Goal: Task Accomplishment & Management: Use online tool/utility

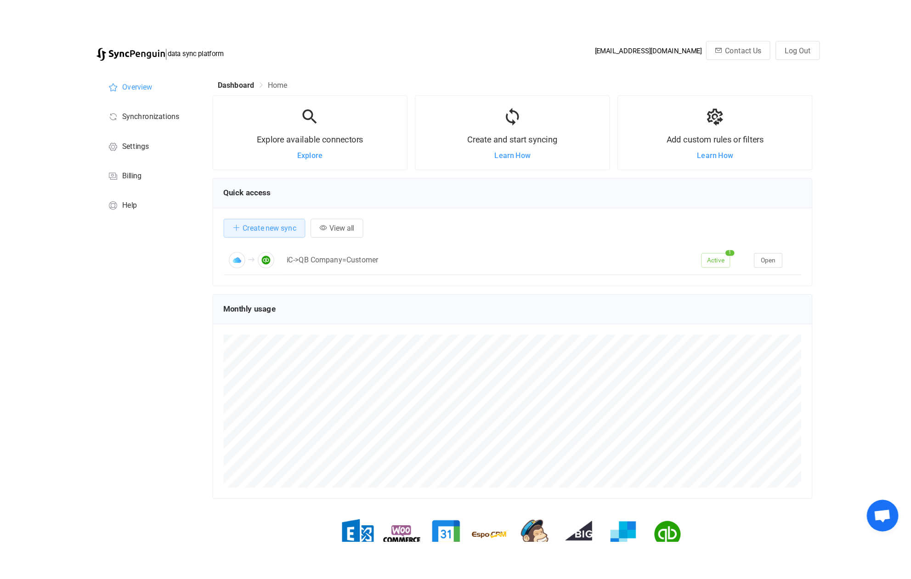
scroll to position [178, 523]
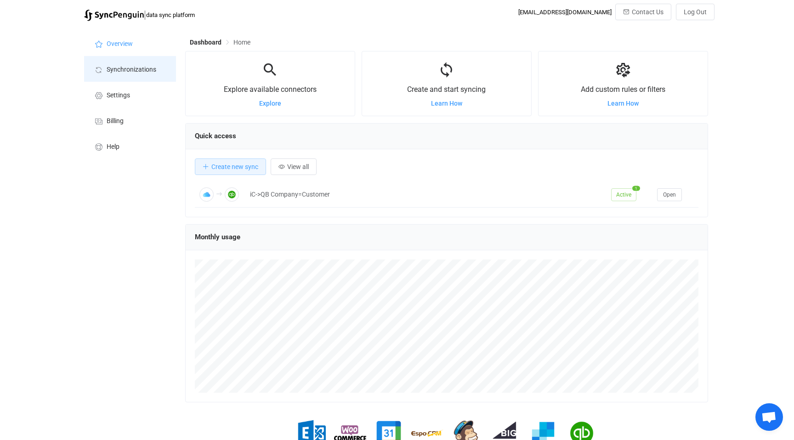
click at [118, 67] on span "Synchronizations" at bounding box center [132, 69] width 50 height 7
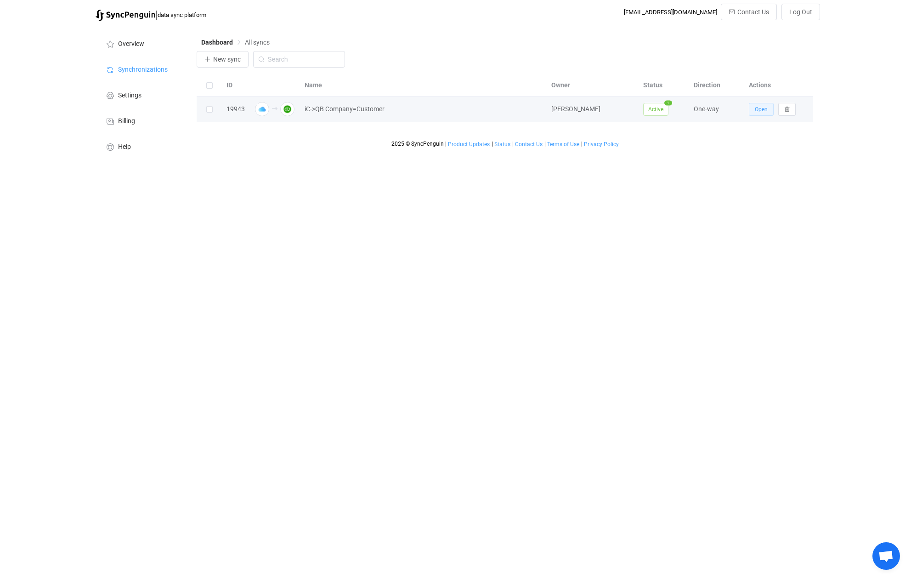
click at [762, 110] on span "Open" at bounding box center [761, 109] width 13 height 6
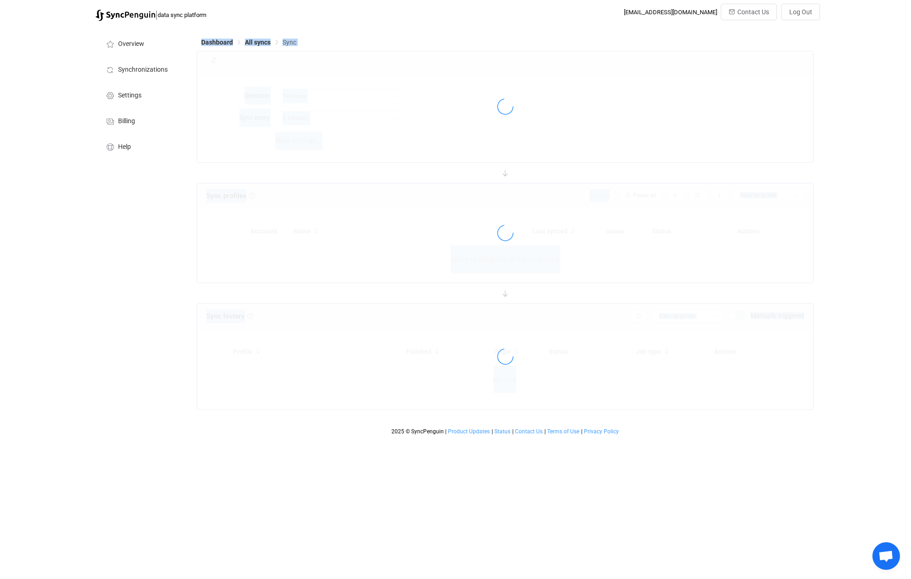
click at [762, 111] on div at bounding box center [504, 107] width 615 height 21
type input "iCloud → Quickbooks"
type input "24 hours"
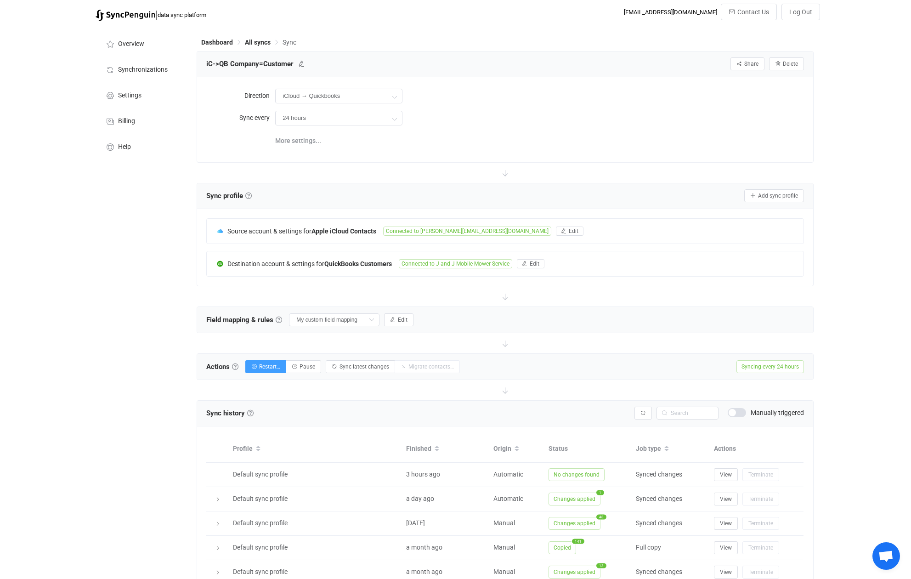
click at [739, 414] on span at bounding box center [736, 412] width 18 height 9
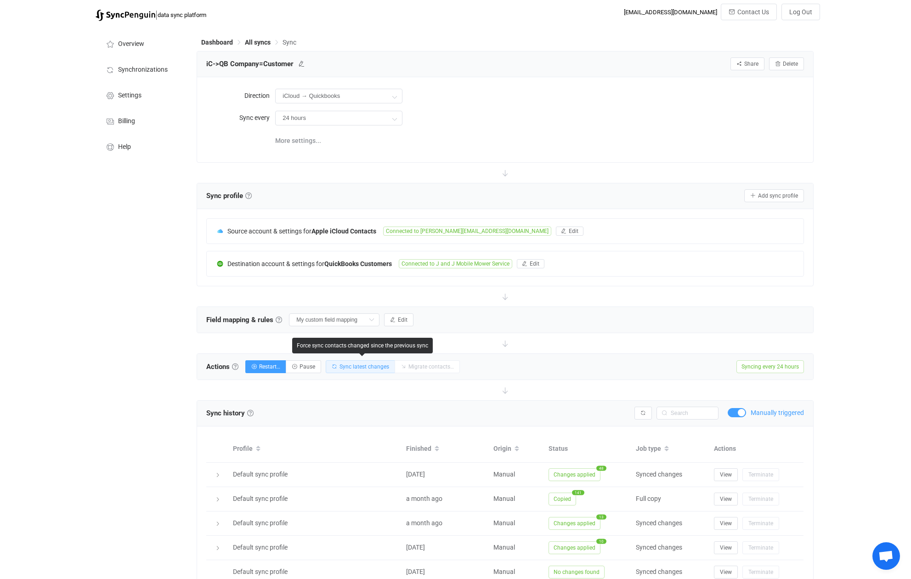
click at [366, 365] on span "Sync latest changes" at bounding box center [364, 366] width 50 height 6
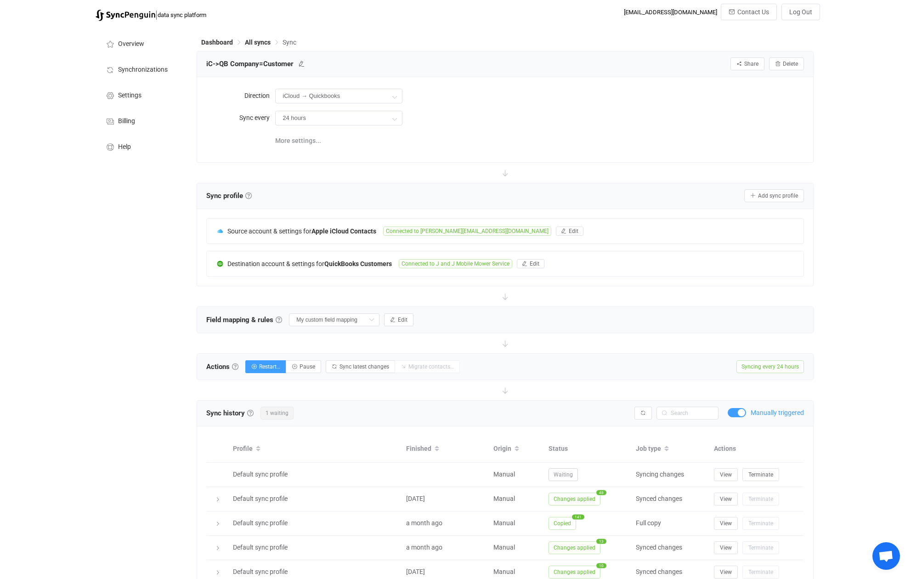
click at [733, 413] on span at bounding box center [736, 412] width 18 height 9
